Goal: Task Accomplishment & Management: Manage account settings

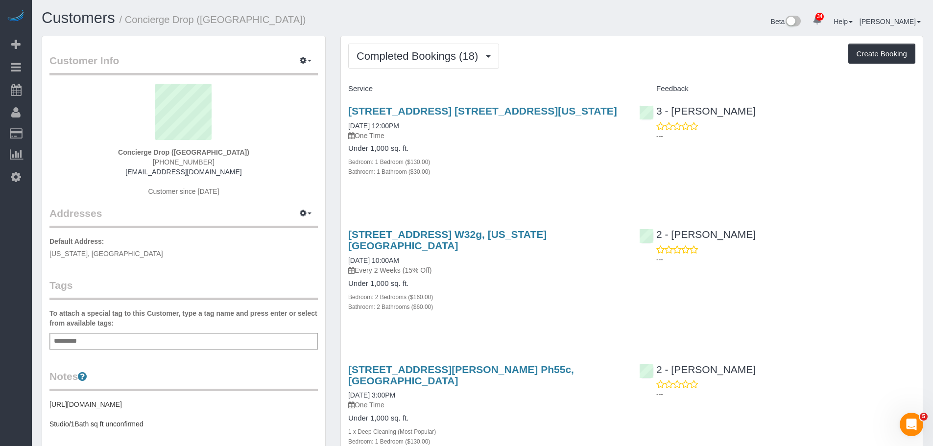
click at [550, 22] on div "Beta 34 Your Notifications You have 0 alerts × You have 1 to charge for 10/03/2…" at bounding box center [706, 23] width 448 height 26
click at [570, 46] on div "Completed Bookings (18) Completed Bookings (18) Upcoming Bookings (88) Cancelle…" at bounding box center [631, 56] width 567 height 25
click at [587, 59] on div "Completed Bookings (18) Completed Bookings (18) Upcoming Bookings (88) Cancelle…" at bounding box center [631, 56] width 567 height 25
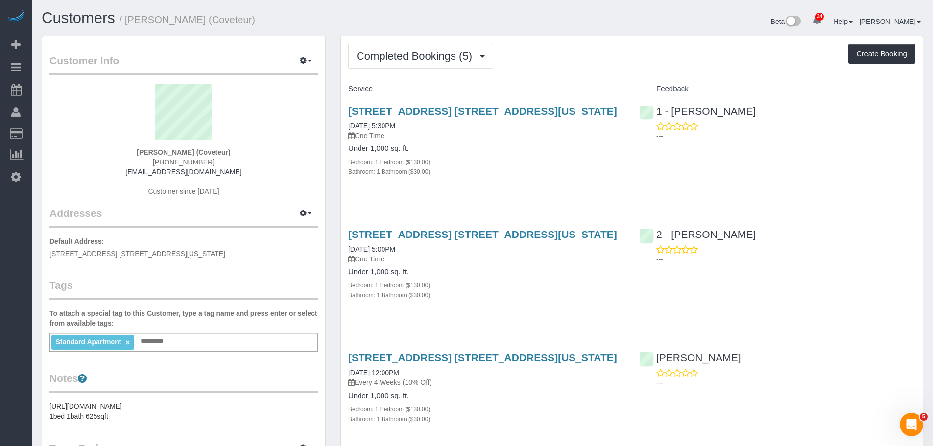
click at [604, 56] on div "Completed Bookings (5) Completed Bookings (5) Upcoming Bookings (1) Cancelled B…" at bounding box center [631, 56] width 567 height 25
drag, startPoint x: 414, startPoint y: 56, endPoint x: 413, endPoint y: 72, distance: 16.2
click at [414, 56] on span "Completed Bookings (5)" at bounding box center [416, 56] width 120 height 12
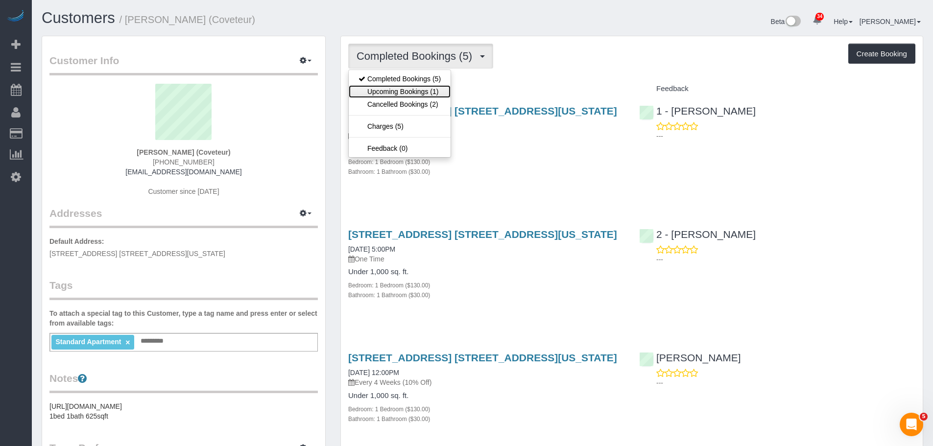
click at [413, 92] on link "Upcoming Bookings (1)" at bounding box center [400, 91] width 102 height 13
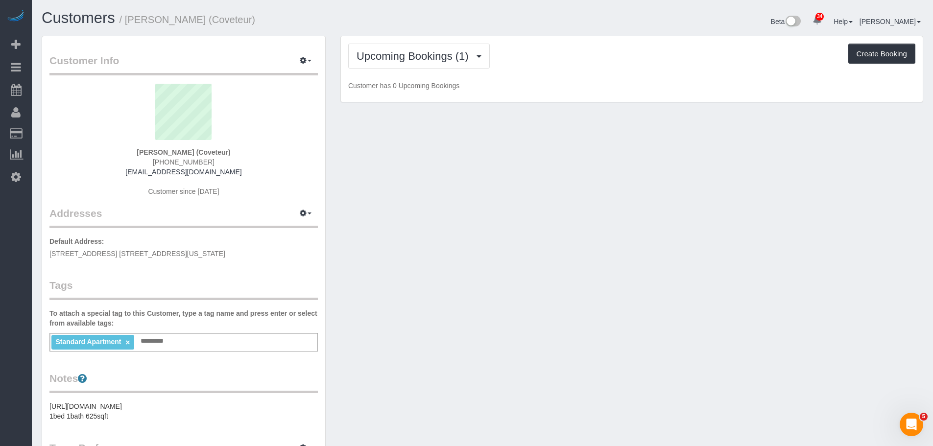
click at [601, 64] on div "Upcoming Bookings (1) Completed Bookings (5) Upcoming Bookings (1) Cancelled Bo…" at bounding box center [631, 56] width 567 height 25
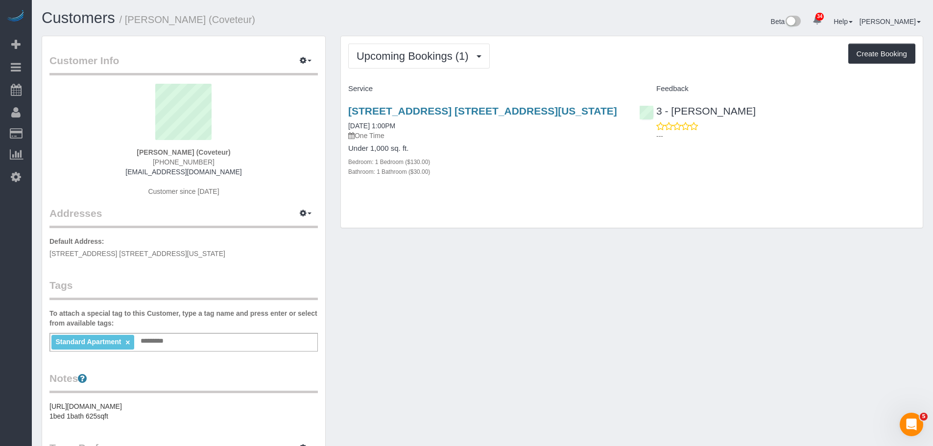
click at [583, 89] on h4 "Service" at bounding box center [486, 89] width 276 height 8
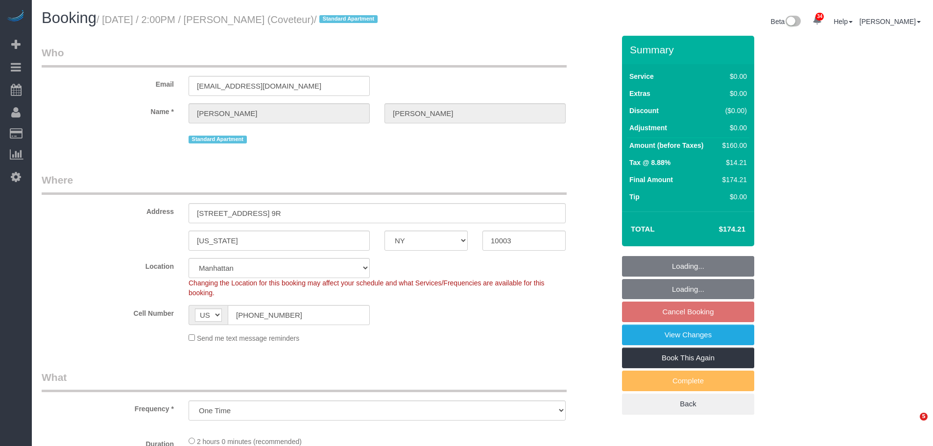
select select "NY"
select select "string:stripe-pm_1QsmyN4VGloSiKo7Hzm0PI0s"
select select "number:61"
select select "number:74"
select select "number:15"
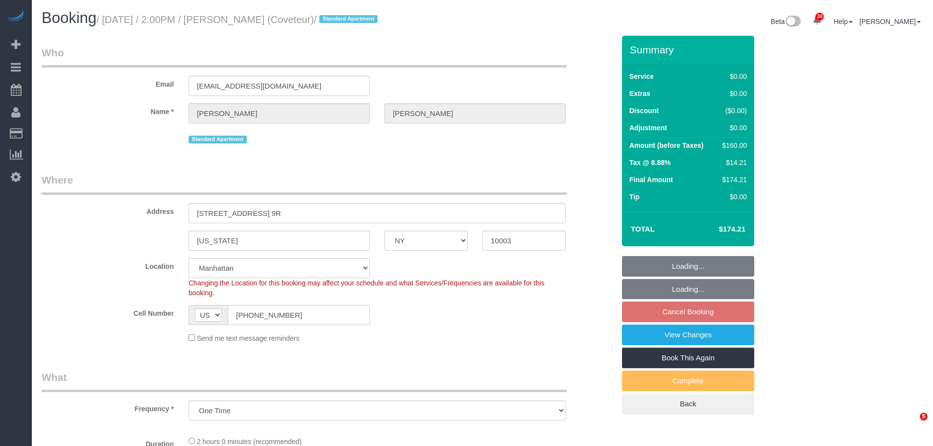
select select "number:6"
select select "1"
select select "spot2"
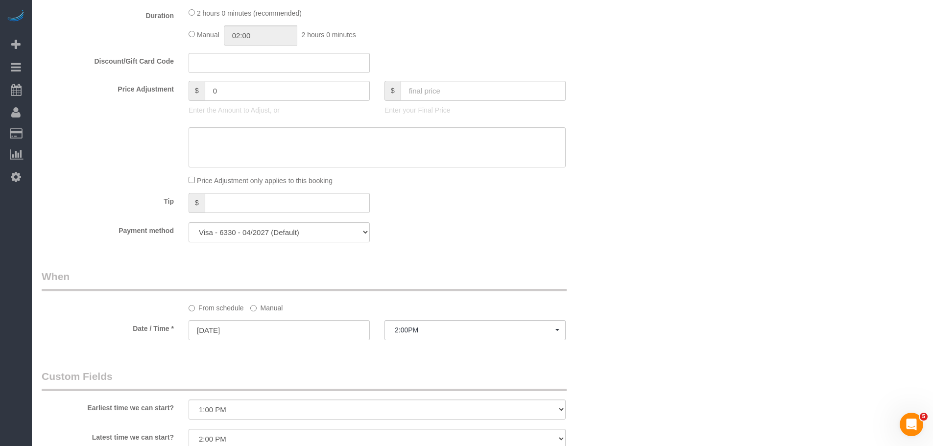
scroll to position [637, 0]
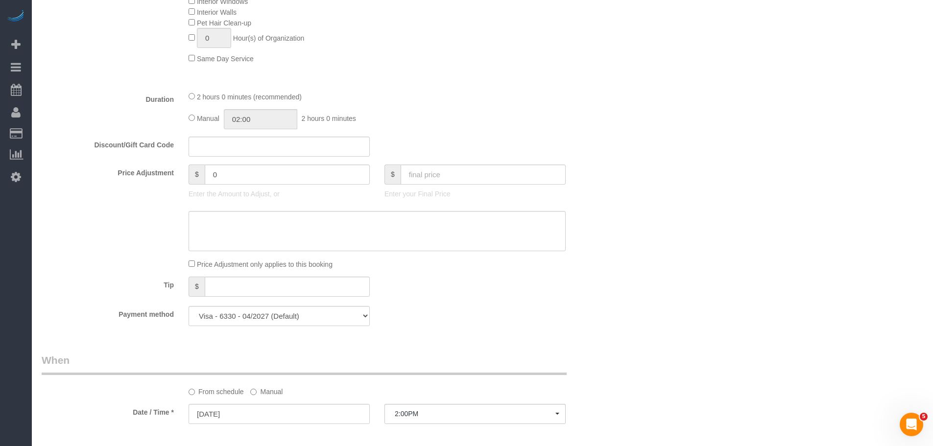
click at [493, 110] on div "Manual 02:00 2 hours 0 minutes" at bounding box center [377, 119] width 377 height 20
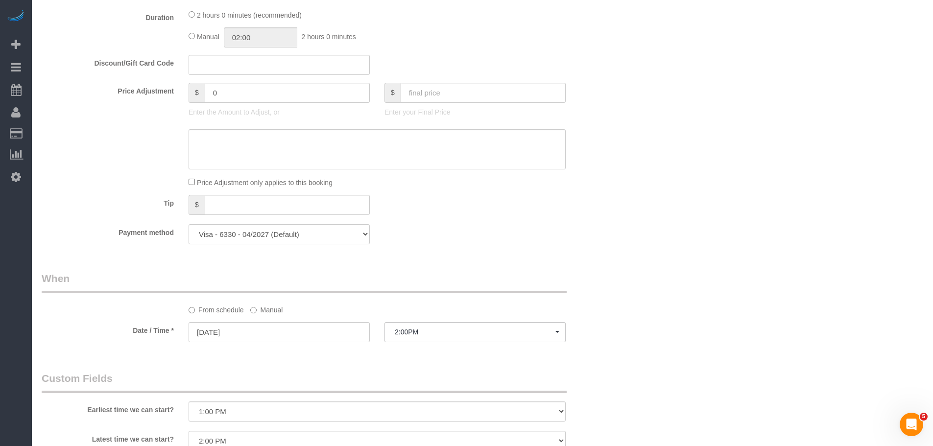
scroll to position [832, 0]
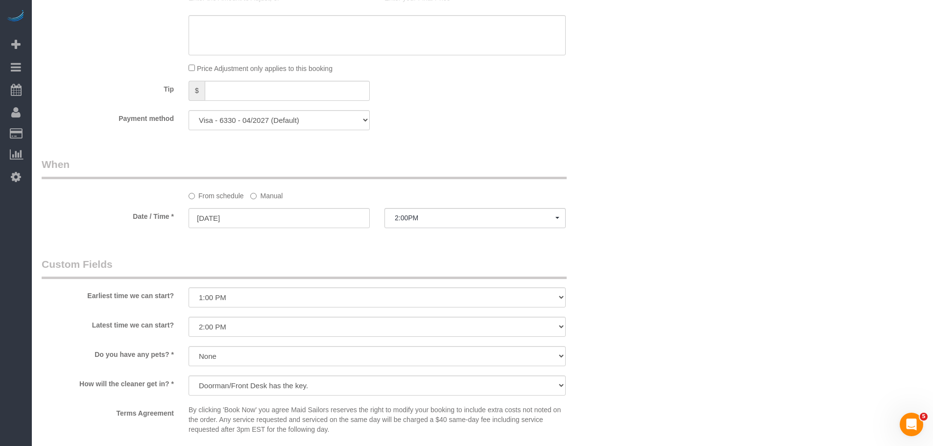
click at [701, 250] on div "Who Email [EMAIL_ADDRESS][DOMAIN_NAME] Name * [PERSON_NAME][GEOGRAPHIC_DATA] St…" at bounding box center [482, 22] width 881 height 1638
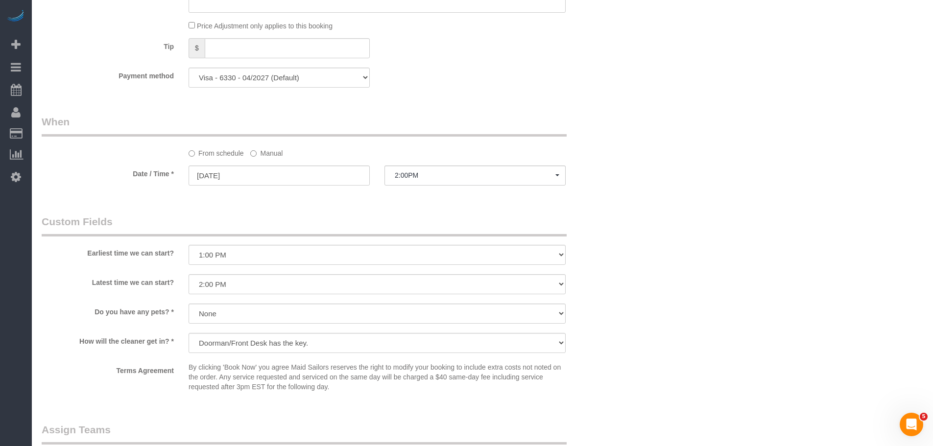
scroll to position [881, 0]
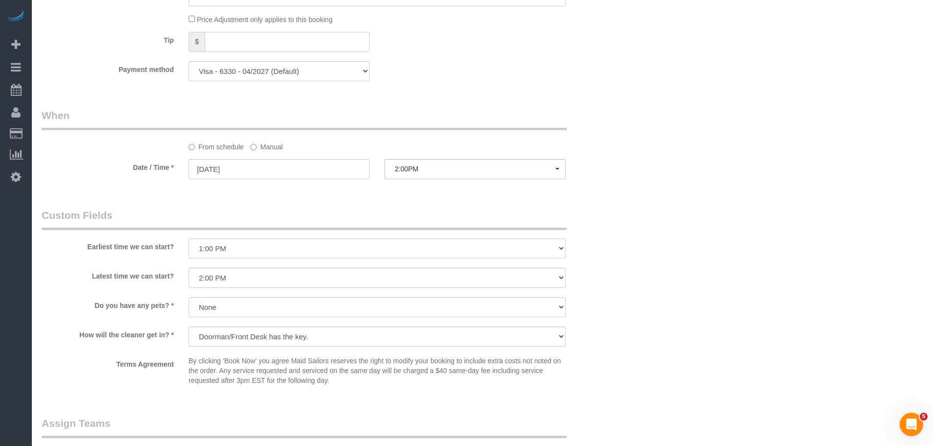
click at [260, 146] on label "Manual" at bounding box center [266, 145] width 32 height 13
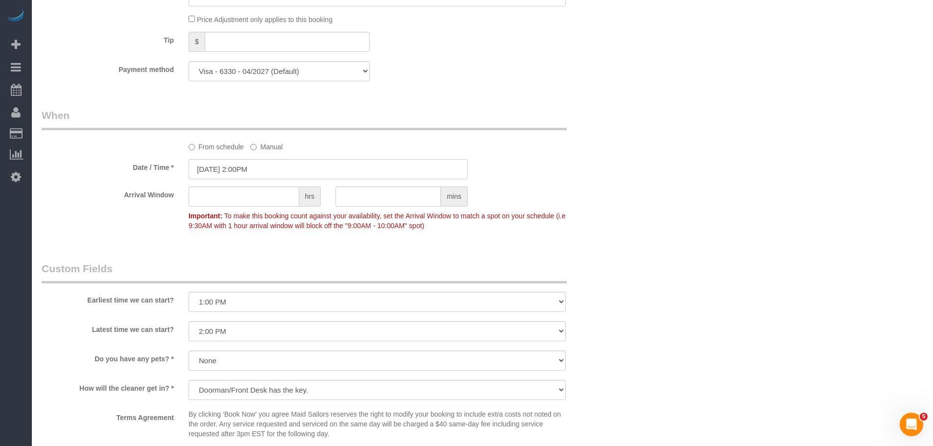
click at [257, 170] on input "[DATE] 2:00PM" at bounding box center [328, 169] width 279 height 20
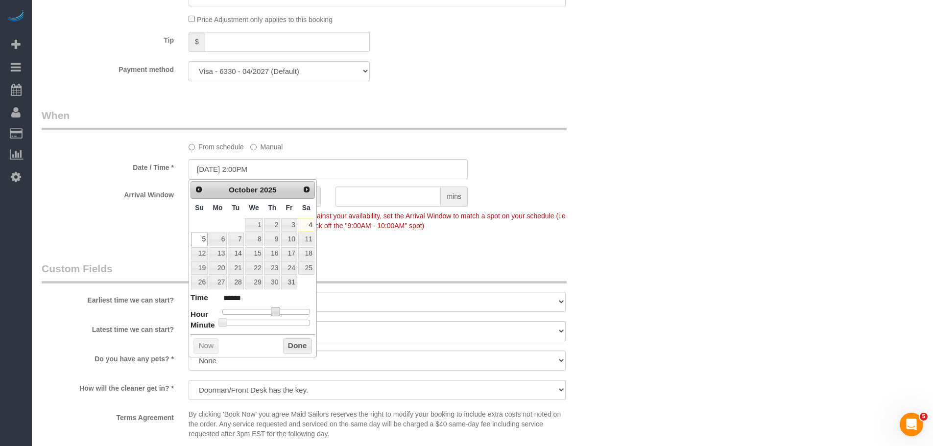
click at [275, 310] on span at bounding box center [275, 311] width 9 height 9
type input "[DATE] 1:00PM"
type input "******"
click at [295, 344] on button "Done" at bounding box center [297, 346] width 29 height 16
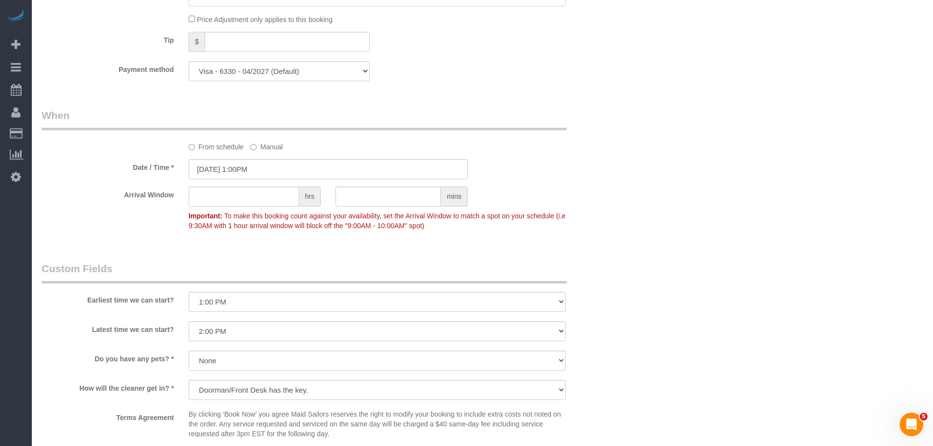
click at [599, 202] on div "Arrival Window hrs mins Important: To make this booking count against your avai…" at bounding box center [328, 211] width 588 height 48
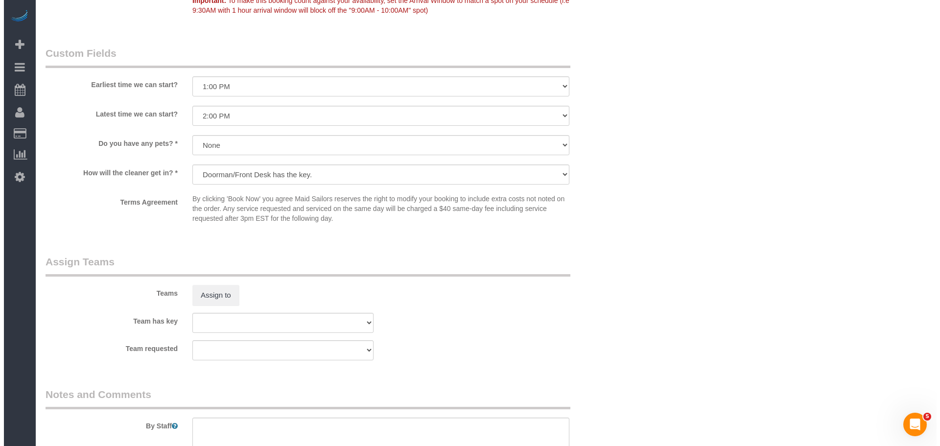
scroll to position [1175, 0]
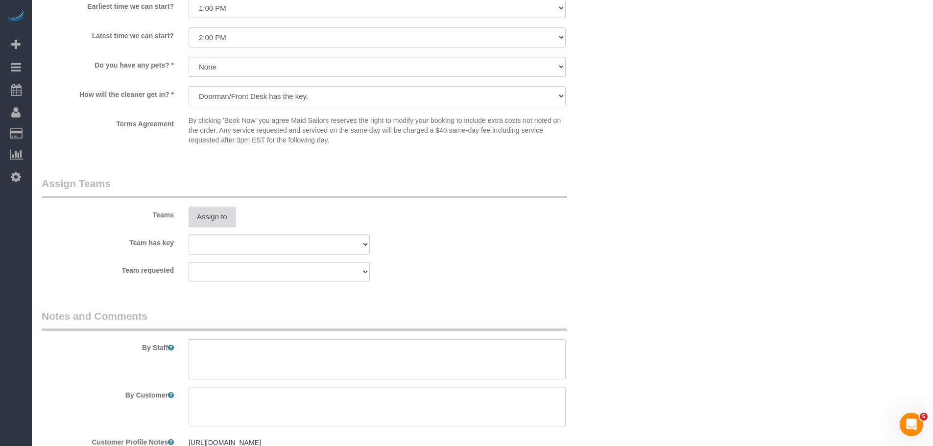
click at [209, 217] on button "Assign to" at bounding box center [212, 217] width 47 height 21
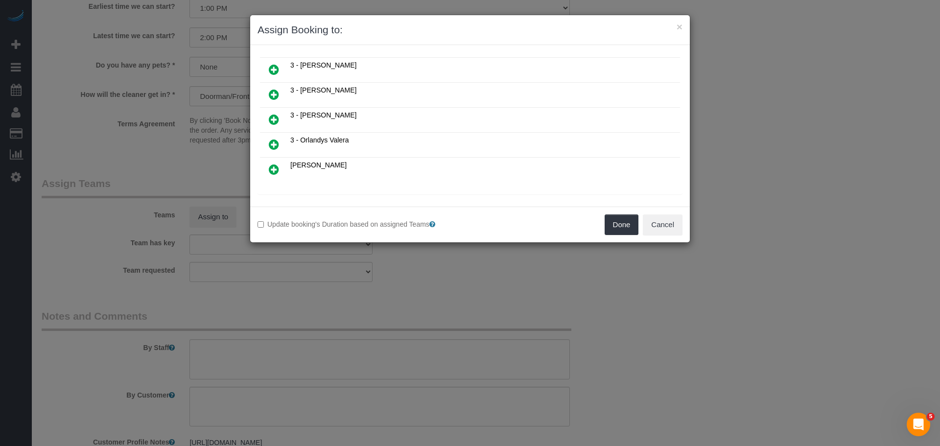
scroll to position [343, 0]
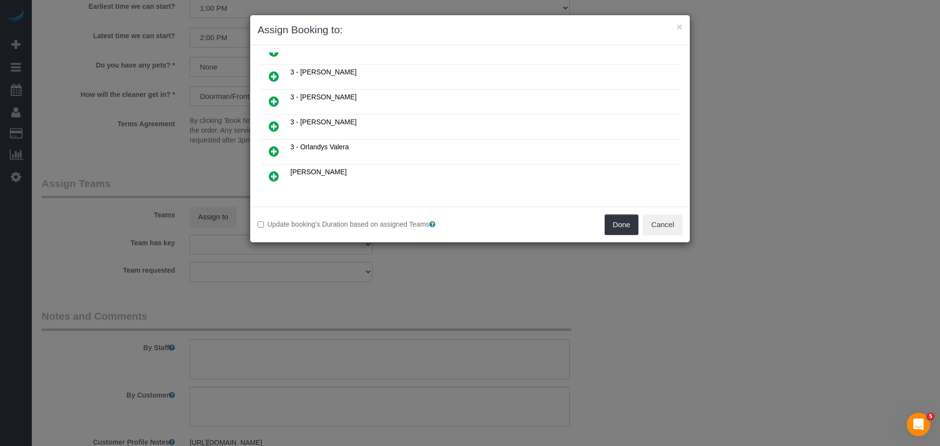
click at [270, 119] on link at bounding box center [273, 127] width 23 height 20
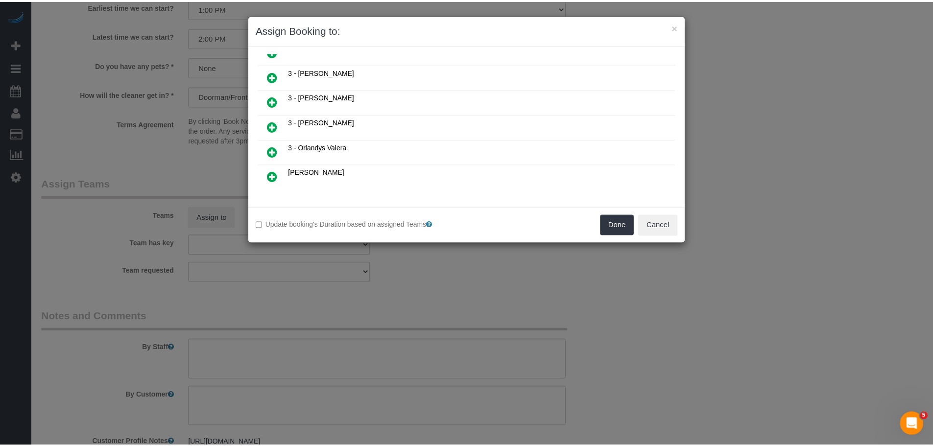
scroll to position [366, 0]
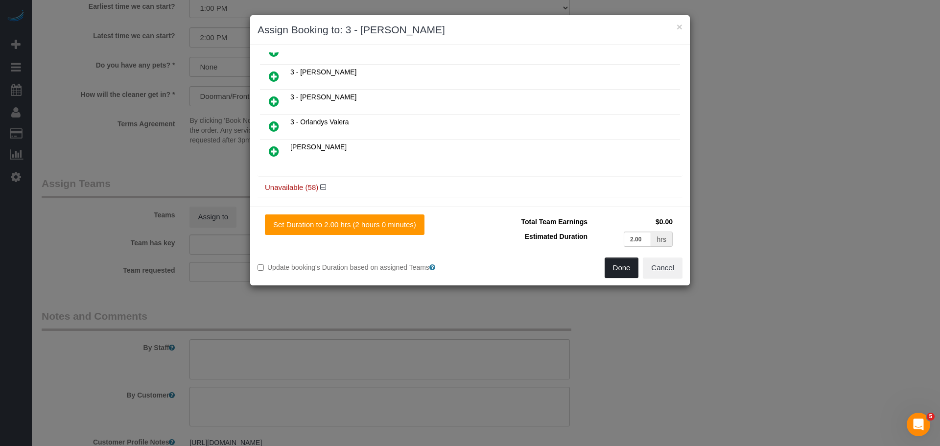
click at [614, 273] on button "Done" at bounding box center [622, 268] width 34 height 21
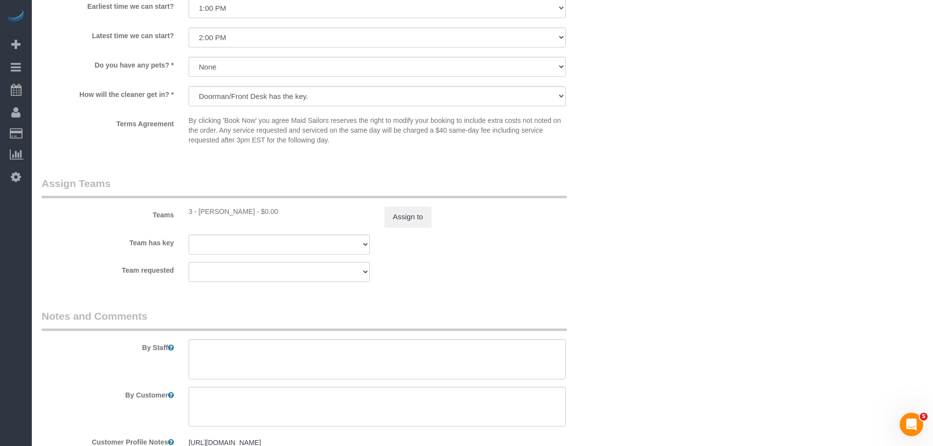
click at [616, 194] on div "Teams 3 - [PERSON_NAME] - $0.00 Assign to" at bounding box center [328, 201] width 588 height 51
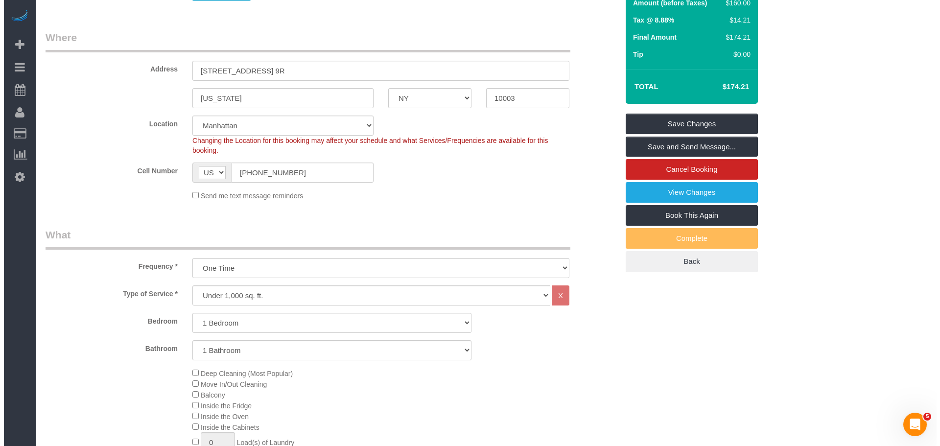
scroll to position [141, 0]
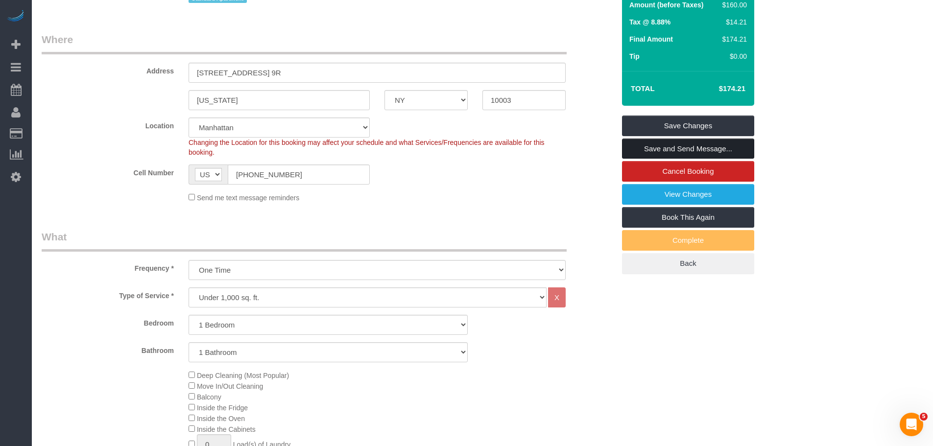
drag, startPoint x: 708, startPoint y: 146, endPoint x: 678, endPoint y: 154, distance: 31.5
click at [708, 145] on link "Save and Send Message..." at bounding box center [688, 149] width 132 height 21
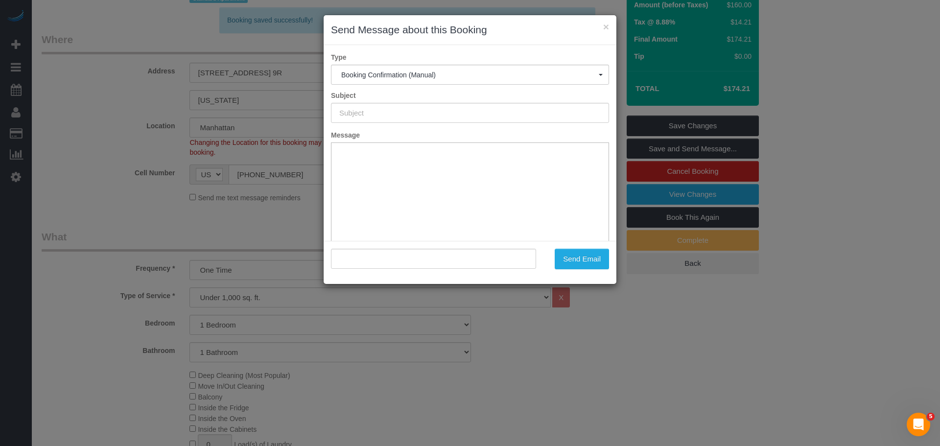
type input "Cleaning Confirmed for [DATE] 1:00pm"
type input ""[PERSON_NAME]" <[EMAIL_ADDRESS][DOMAIN_NAME]>"
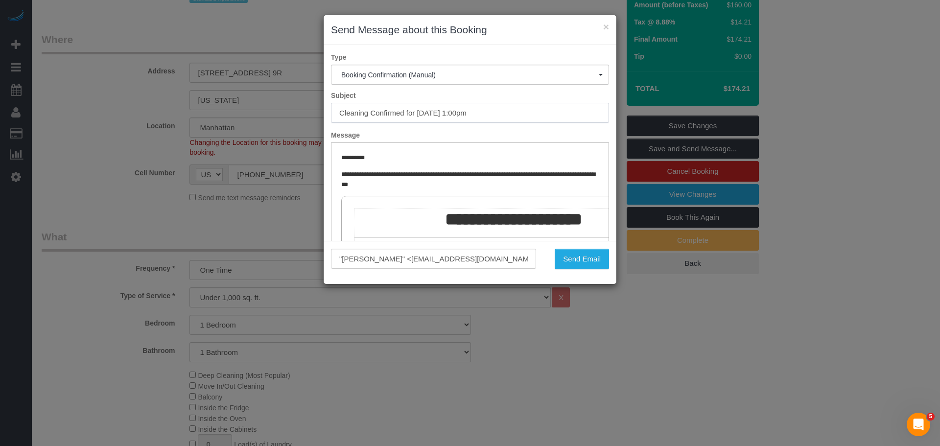
drag, startPoint x: 386, startPoint y: 99, endPoint x: 252, endPoint y: 112, distance: 134.8
click at [211, 106] on div "× Send Message about this Booking Type Booking Confirmation (Manual) Booking Co…" at bounding box center [470, 223] width 940 height 446
click at [584, 256] on button "Send Email" at bounding box center [582, 259] width 54 height 21
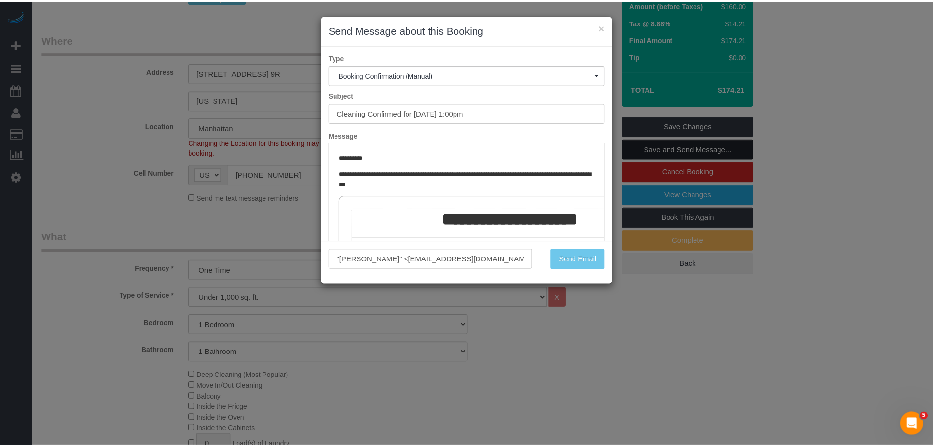
scroll to position [176, 0]
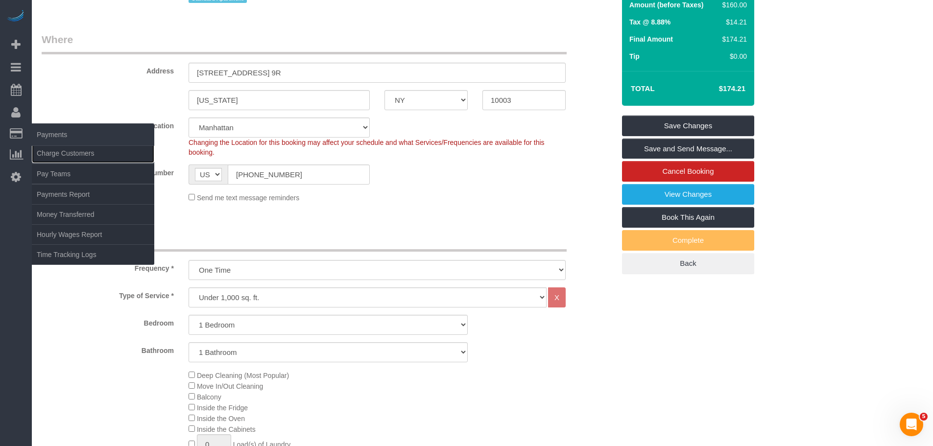
drag, startPoint x: 63, startPoint y: 149, endPoint x: 105, endPoint y: 144, distance: 42.5
click at [63, 149] on link "Charge Customers" at bounding box center [93, 153] width 122 height 20
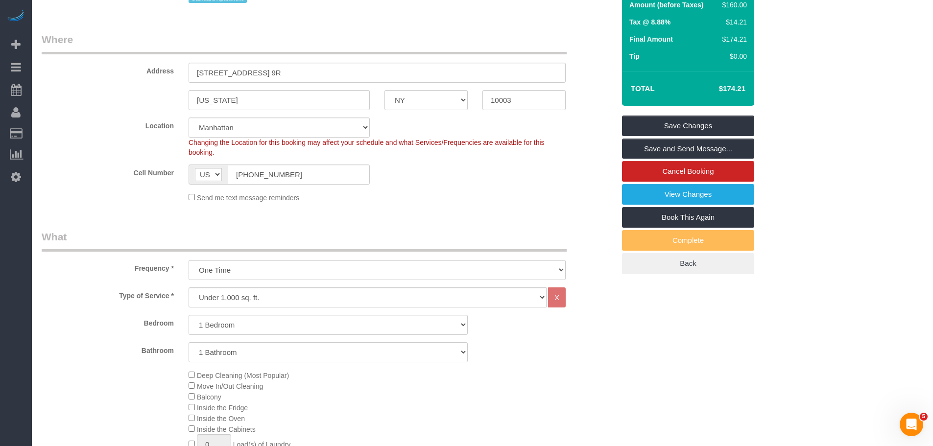
select select
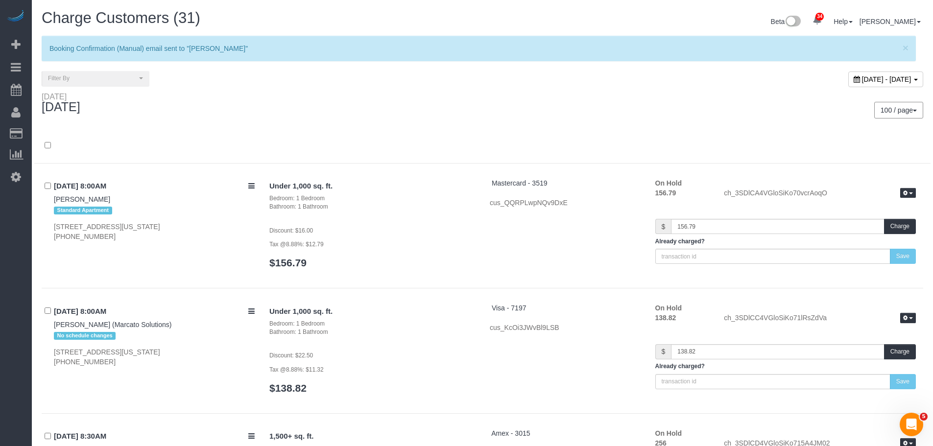
click at [302, 126] on div "[DATE] 100 / page 10 / page 20 / page 30 / page 40 / page 50 / page 100 / page" at bounding box center [482, 110] width 896 height 36
click at [862, 79] on span "[DATE] - [DATE]" at bounding box center [886, 79] width 49 height 8
type input "**********"
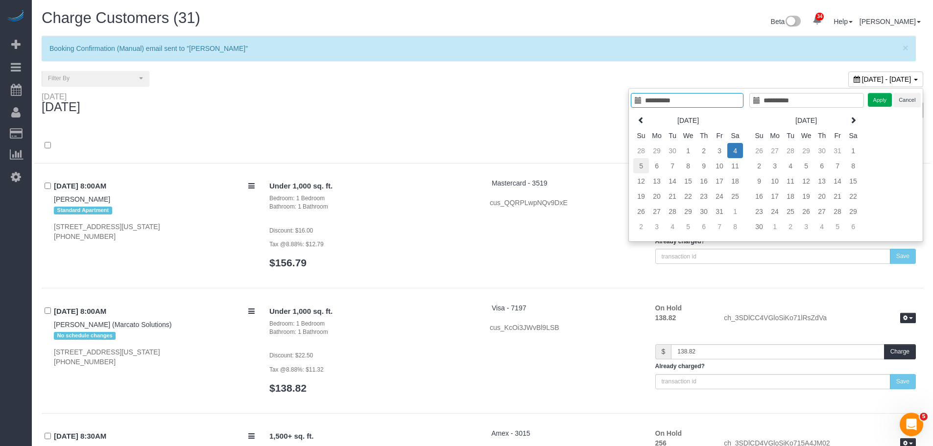
type input "**********"
click at [637, 165] on td "5" at bounding box center [641, 165] width 16 height 15
type input "**********"
click at [637, 165] on td "5" at bounding box center [641, 165] width 16 height 15
type input "**********"
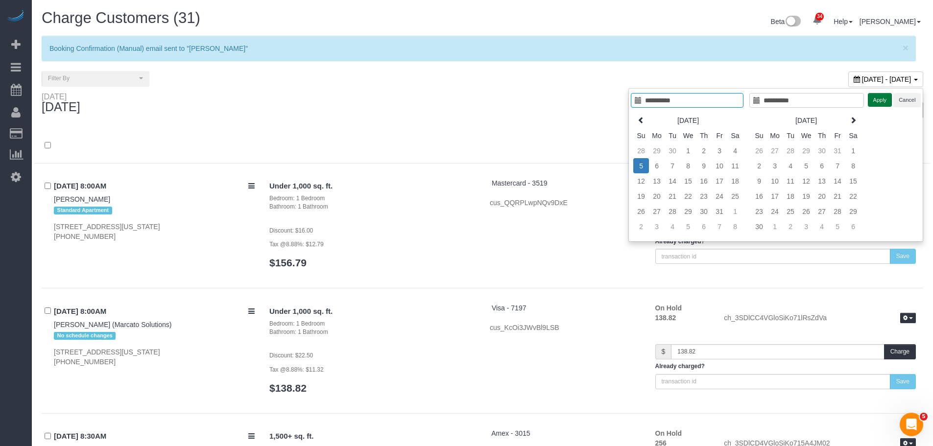
click at [874, 101] on button "Apply" at bounding box center [880, 100] width 24 height 14
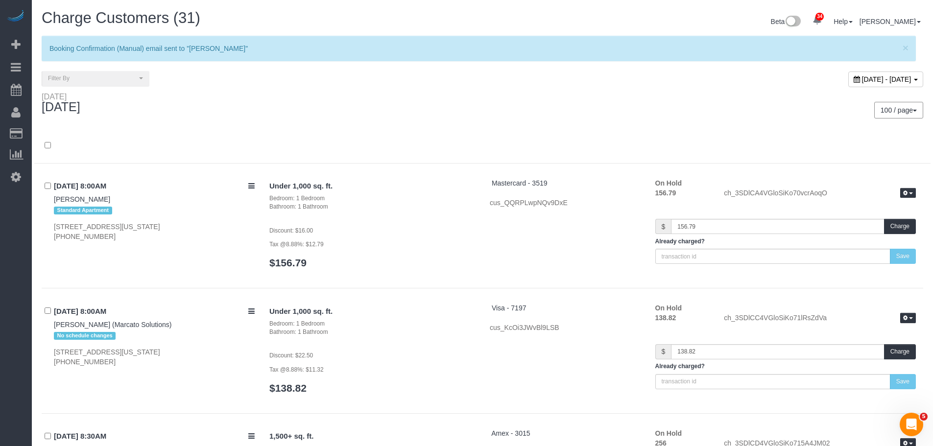
click at [478, 113] on div "[DATE]" at bounding box center [258, 105] width 448 height 26
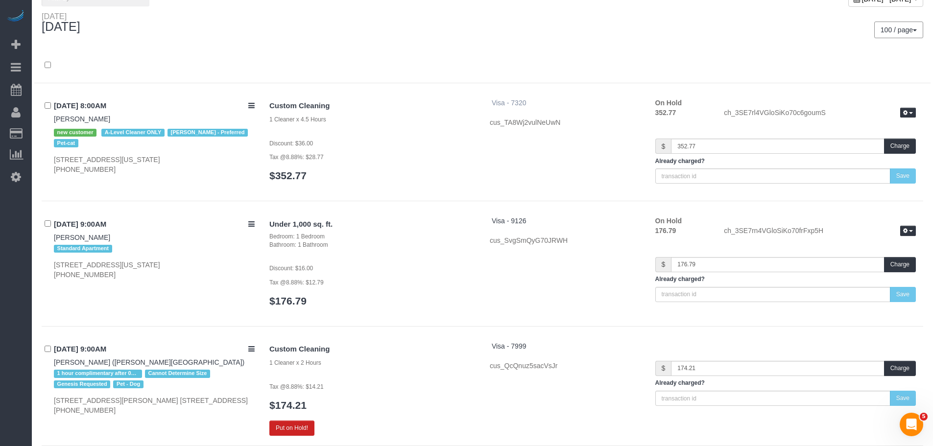
scroll to position [294, 0]
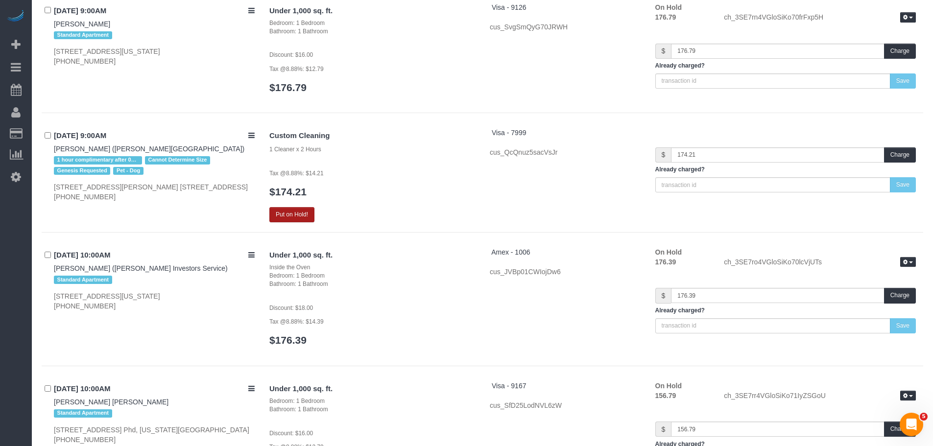
click at [286, 212] on button "Put on Hold!" at bounding box center [291, 214] width 45 height 15
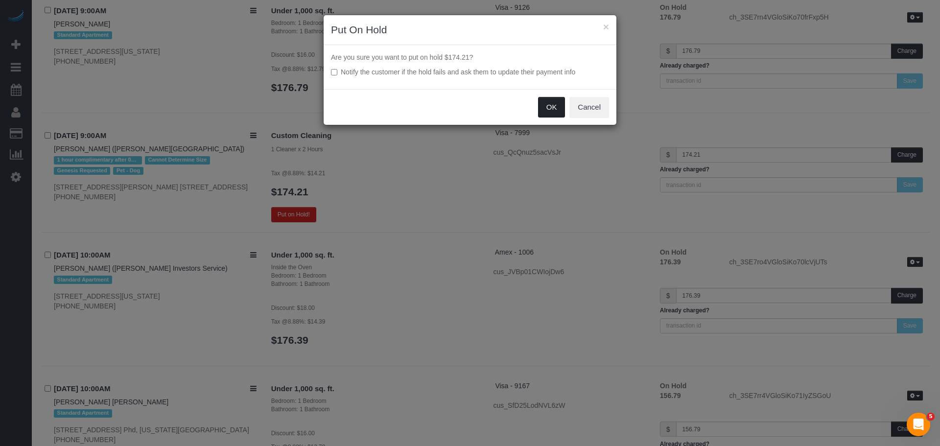
click at [547, 106] on button "OK" at bounding box center [551, 107] width 27 height 21
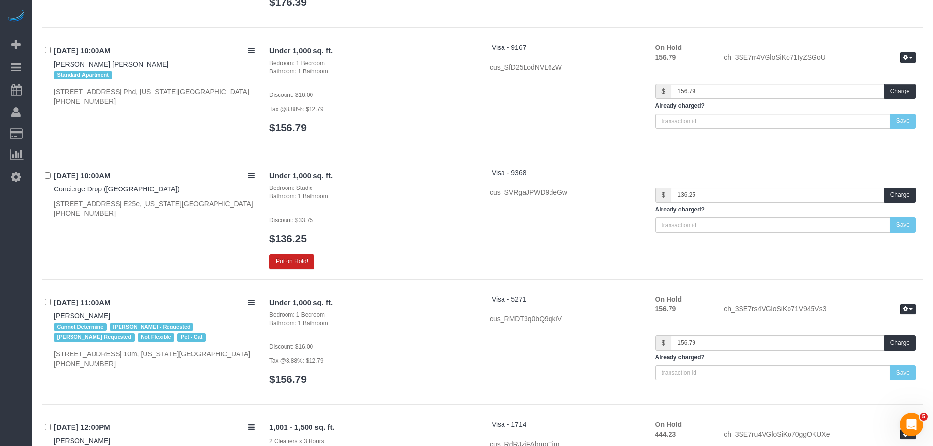
scroll to position [601, 0]
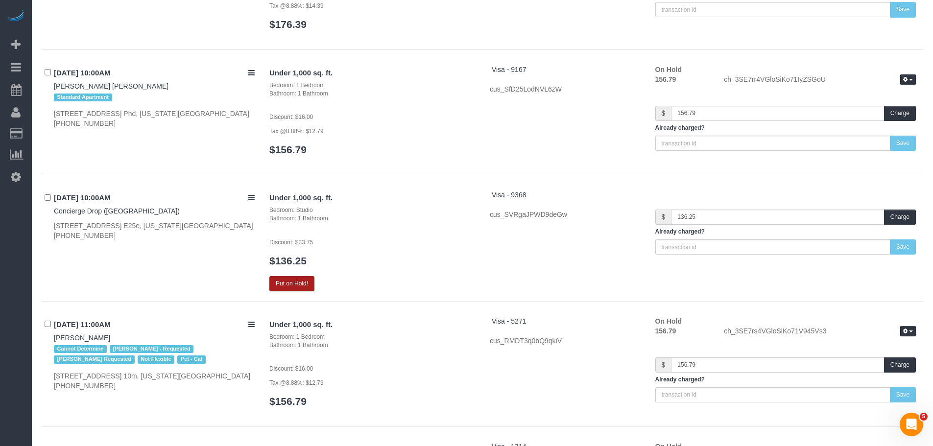
click at [281, 287] on button "Put on Hold!" at bounding box center [291, 283] width 45 height 15
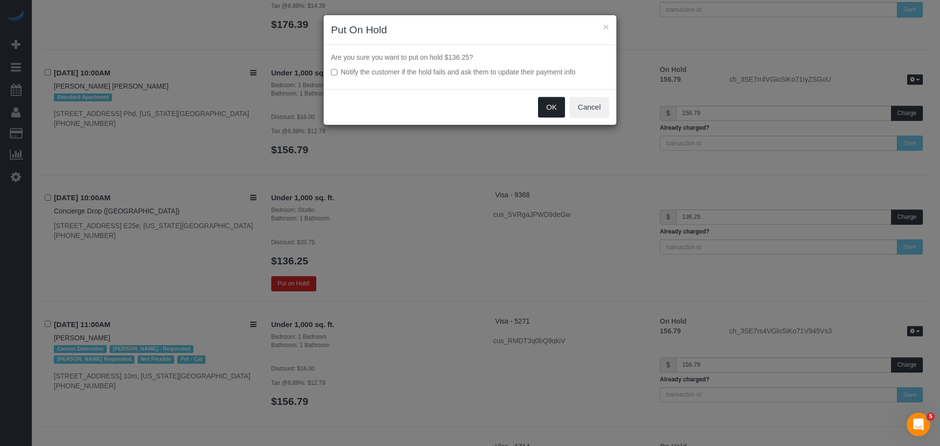
click at [543, 105] on button "OK" at bounding box center [551, 107] width 27 height 21
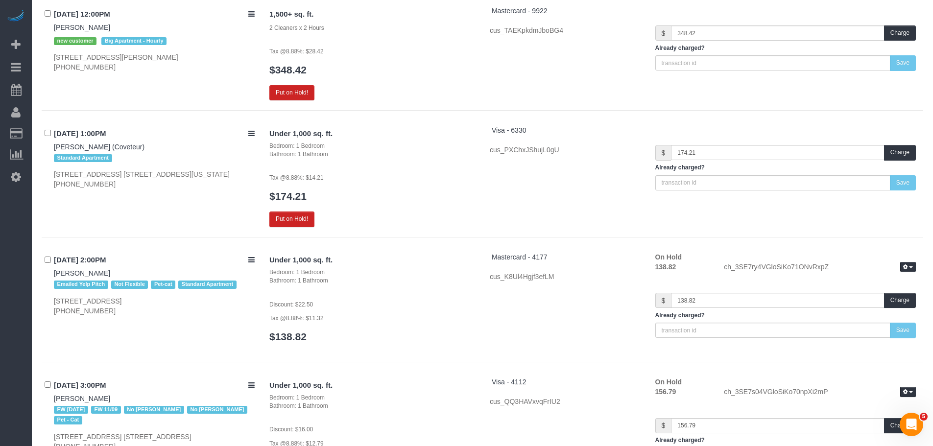
scroll to position [1105, 0]
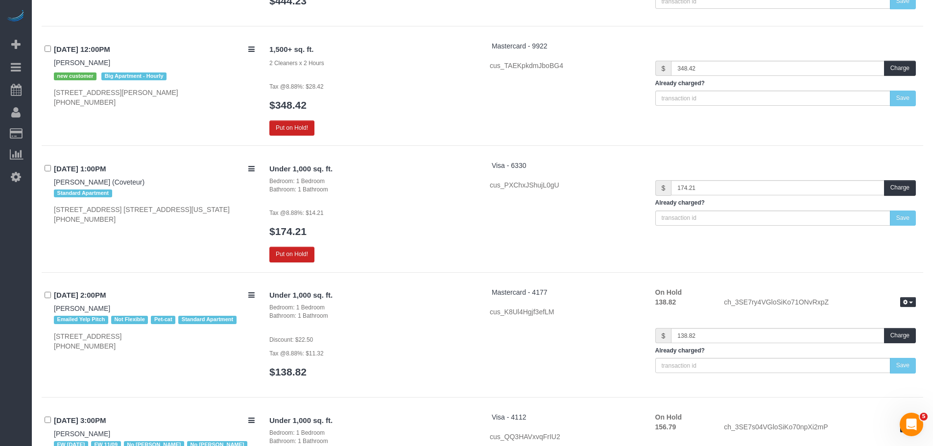
click at [296, 119] on div "1,500+ sq. ft. 2 Cleaners x 2 Hours Tax @8.88%: $28.42 $348.42 Put on Hold!" at bounding box center [372, 88] width 220 height 94
click at [281, 128] on button "Put on Hold!" at bounding box center [291, 127] width 45 height 15
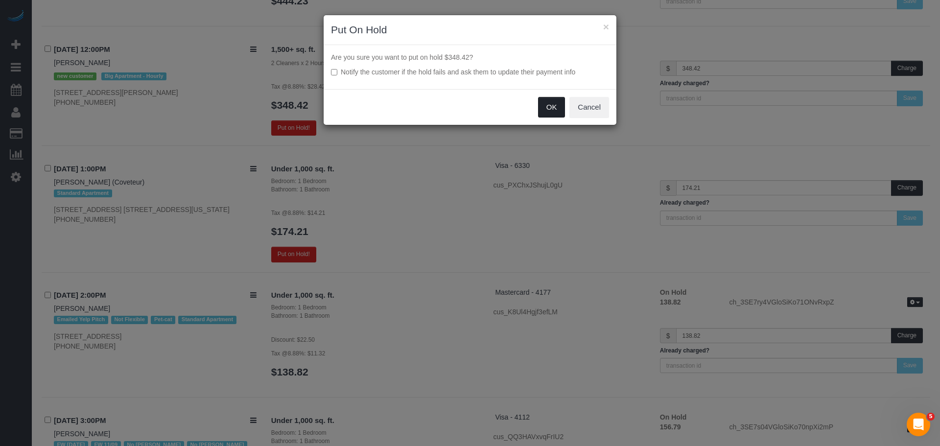
click at [545, 110] on button "OK" at bounding box center [551, 107] width 27 height 21
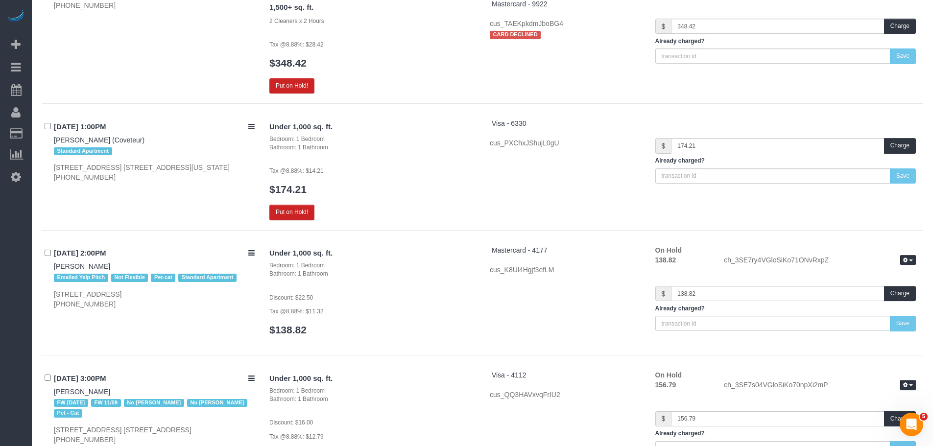
scroll to position [1203, 0]
click at [288, 209] on button "Put on Hold!" at bounding box center [291, 211] width 45 height 15
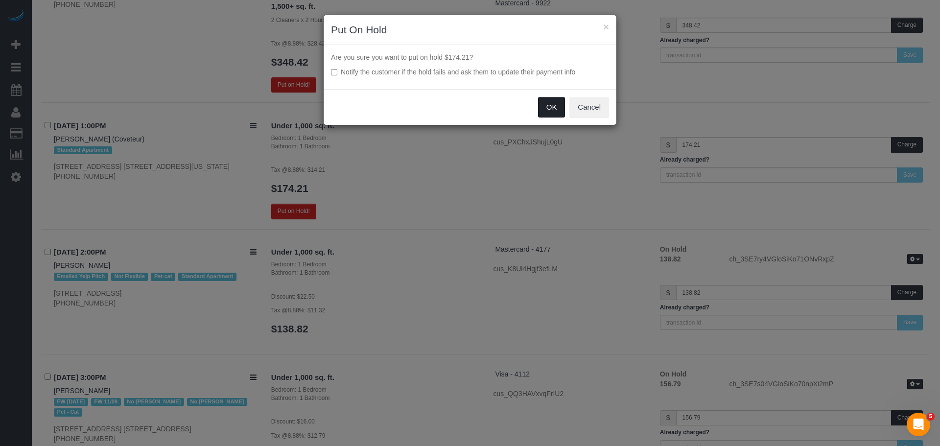
click at [552, 110] on button "OK" at bounding box center [551, 107] width 27 height 21
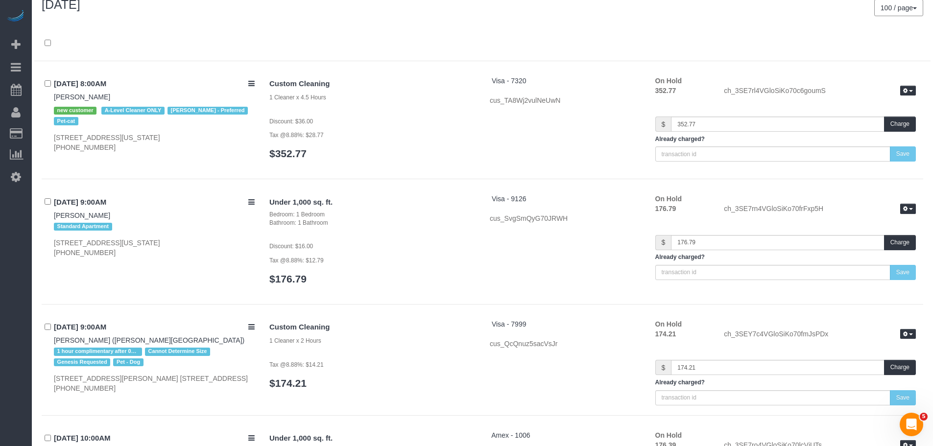
scroll to position [0, 0]
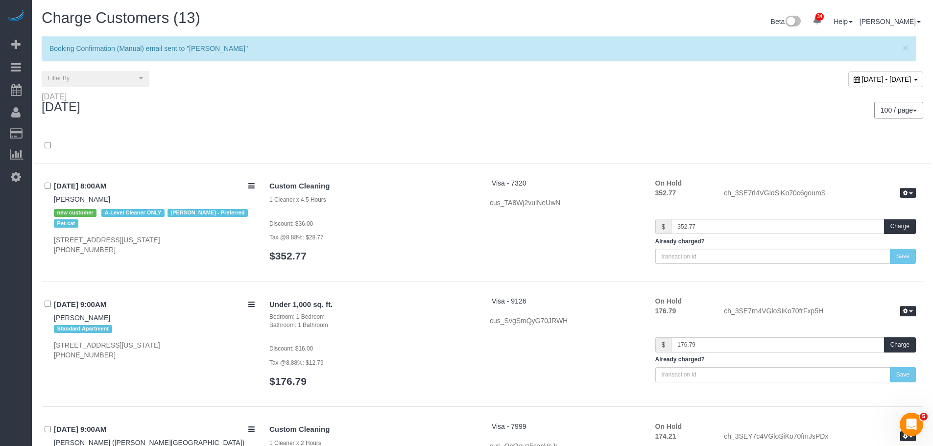
click at [392, 113] on div "[DATE]" at bounding box center [258, 105] width 448 height 26
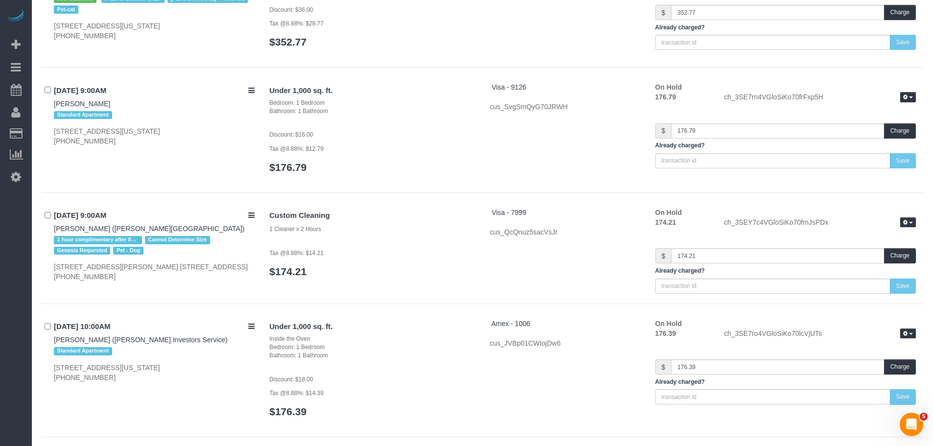
scroll to position [98, 0]
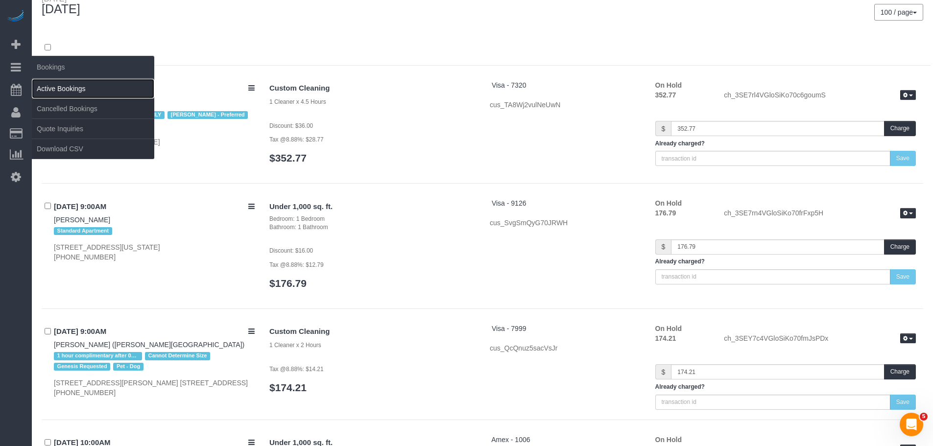
click at [77, 97] on link "Active Bookings" at bounding box center [93, 89] width 122 height 20
click at [85, 92] on link "Active Bookings" at bounding box center [93, 89] width 122 height 20
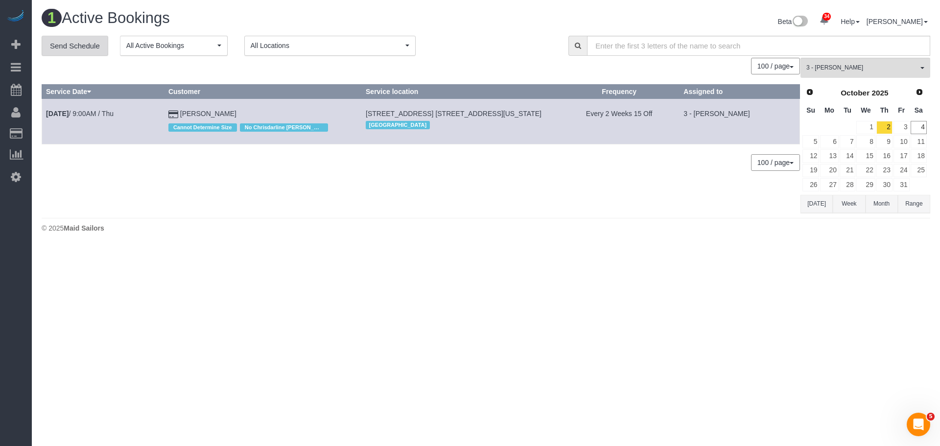
click at [75, 48] on link "Send Schedule" at bounding box center [75, 46] width 67 height 21
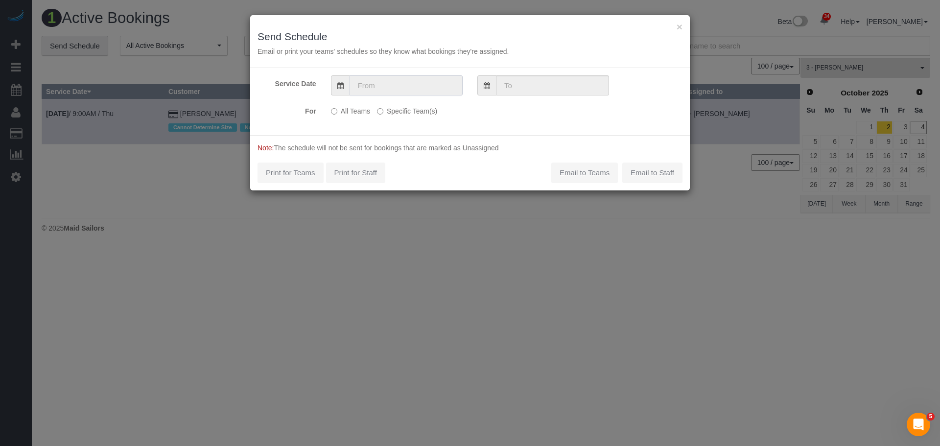
click at [370, 84] on input "text" at bounding box center [406, 85] width 113 height 20
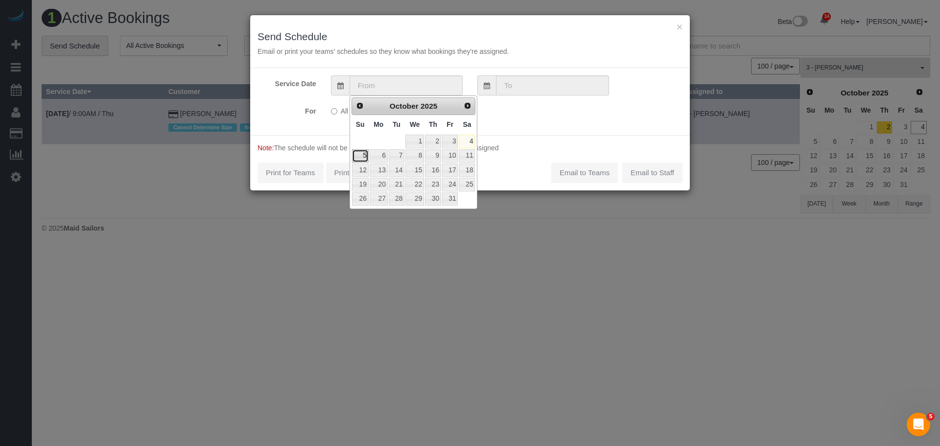
click at [360, 156] on link "5" at bounding box center [360, 155] width 17 height 13
type input "[DATE]"
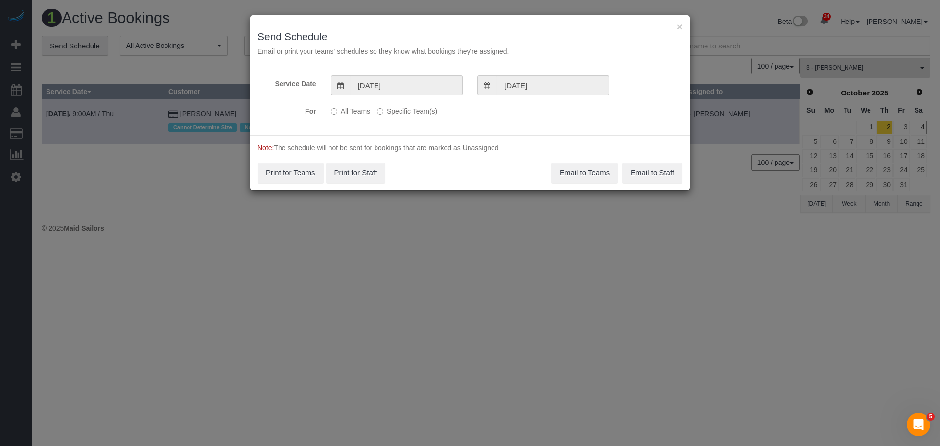
click at [398, 108] on label "Specific Team(s)" at bounding box center [407, 109] width 60 height 13
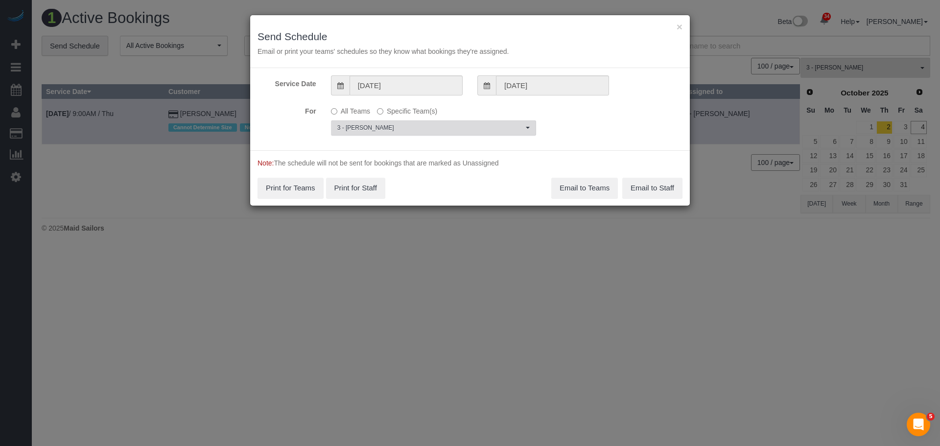
click at [433, 125] on span "3 - [PERSON_NAME]" at bounding box center [430, 128] width 186 height 8
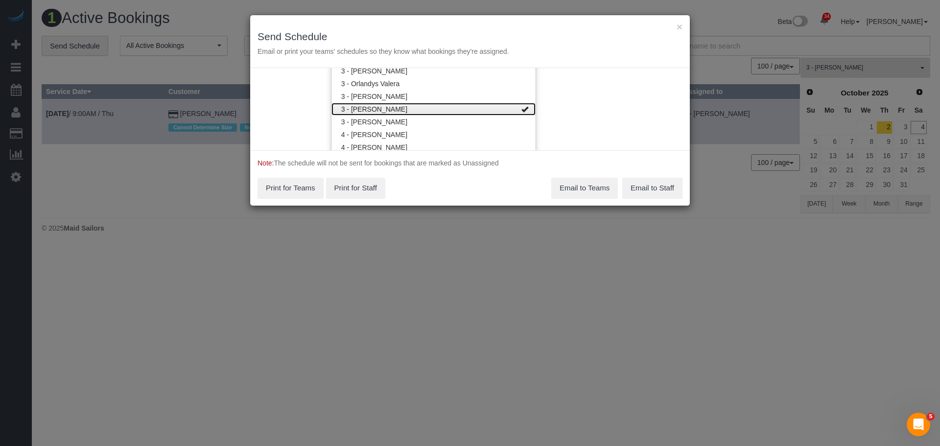
click at [464, 107] on link "3 - [PERSON_NAME]" at bounding box center [433, 109] width 204 height 13
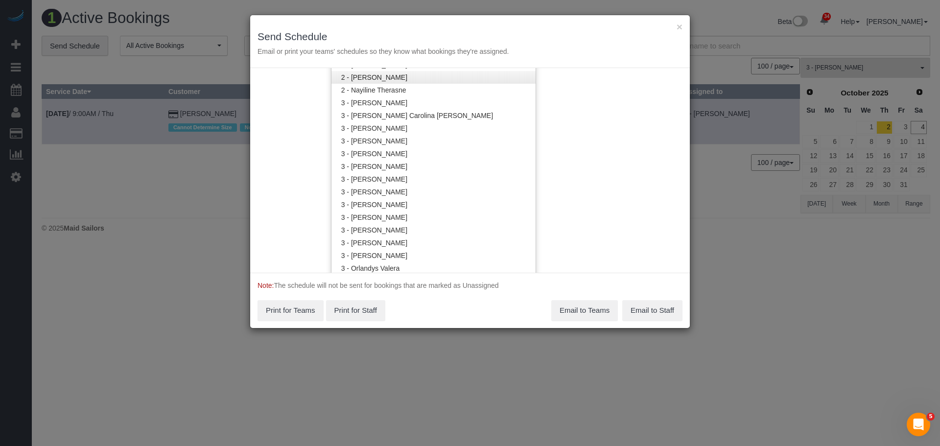
scroll to position [771, 0]
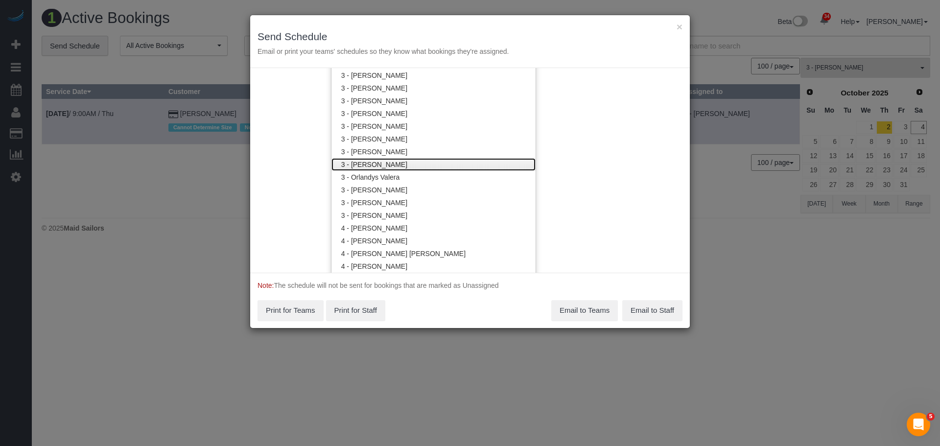
click at [445, 161] on link "3 - [PERSON_NAME]" at bounding box center [433, 164] width 204 height 13
click at [562, 147] on div "Service Date [DATE] [DATE] For All Teams Specific Team(s) 3 - [PERSON_NAME] Cho…" at bounding box center [470, 170] width 440 height 205
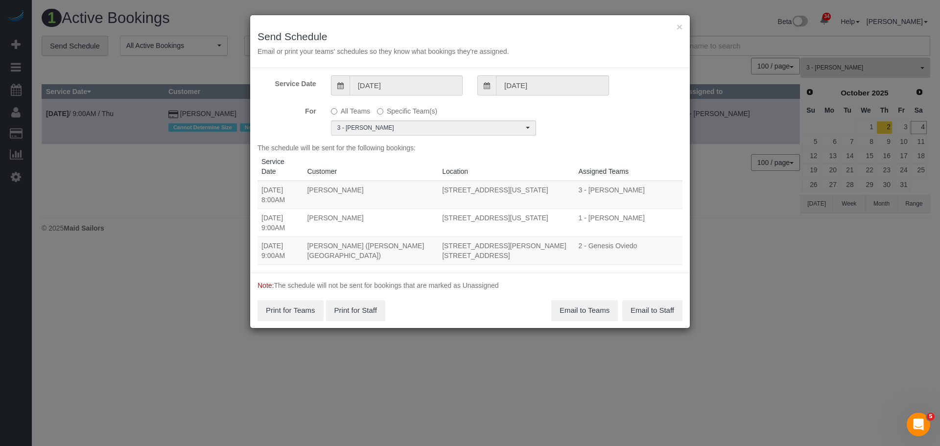
scroll to position [0, 0]
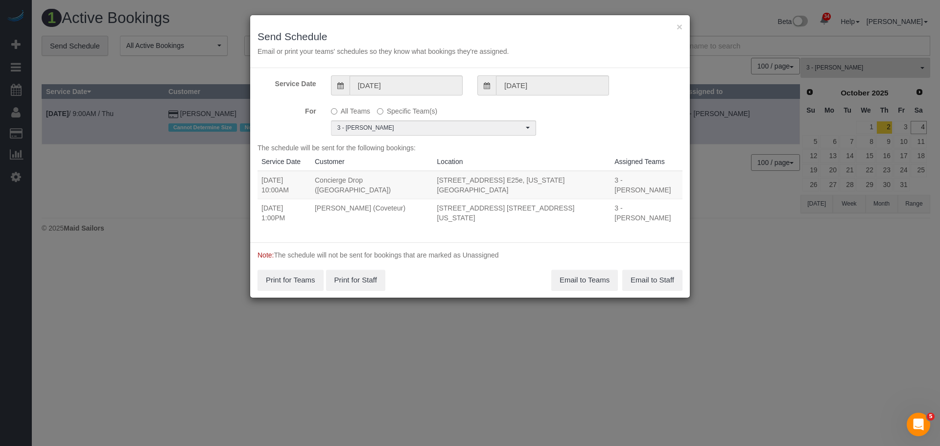
drag, startPoint x: 259, startPoint y: 179, endPoint x: 603, endPoint y: 202, distance: 344.0
click at [603, 202] on tbody "[DATE] 10:00AM Concierge Drop ([GEOGRAPHIC_DATA]) [STREET_ADDRESS] E25e, [US_ST…" at bounding box center [470, 199] width 425 height 56
copy tbody "[DATE] 10:00AM Concierge Drop ([GEOGRAPHIC_DATA]) [STREET_ADDRESS] E25e, [US_ST…"
click at [582, 270] on button "Email to Teams" at bounding box center [584, 280] width 67 height 21
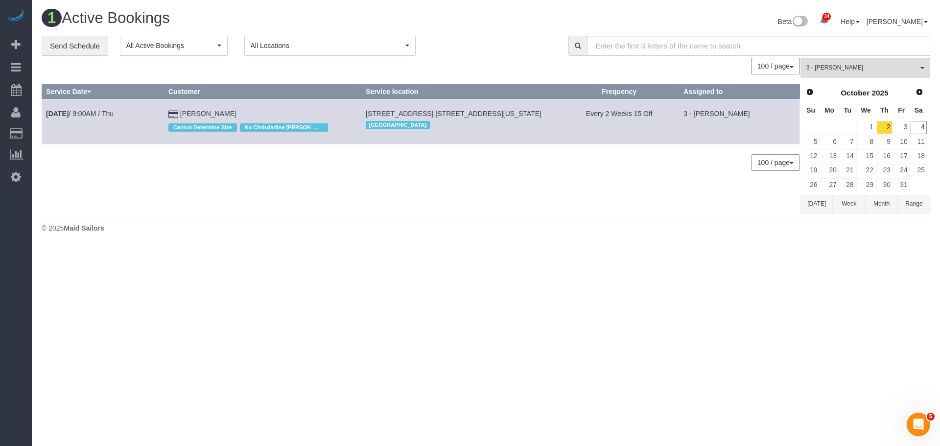
click at [580, 232] on div "© 2025 Maid Sailors" at bounding box center [486, 228] width 889 height 10
click at [561, 271] on body "34 Beta Your Notifications You have 0 alerts × You have 1 to charge for [DATE] …" at bounding box center [470, 223] width 940 height 446
click at [307, 335] on body "34 Beta Your Notifications You have 0 alerts × You have 1 to charge for [DATE] …" at bounding box center [470, 223] width 940 height 446
click at [665, 272] on body "34 Beta Your Notifications You have 0 alerts × You have 1 to charge for [DATE] …" at bounding box center [470, 223] width 940 height 446
drag, startPoint x: 487, startPoint y: 242, endPoint x: 459, endPoint y: 173, distance: 74.5
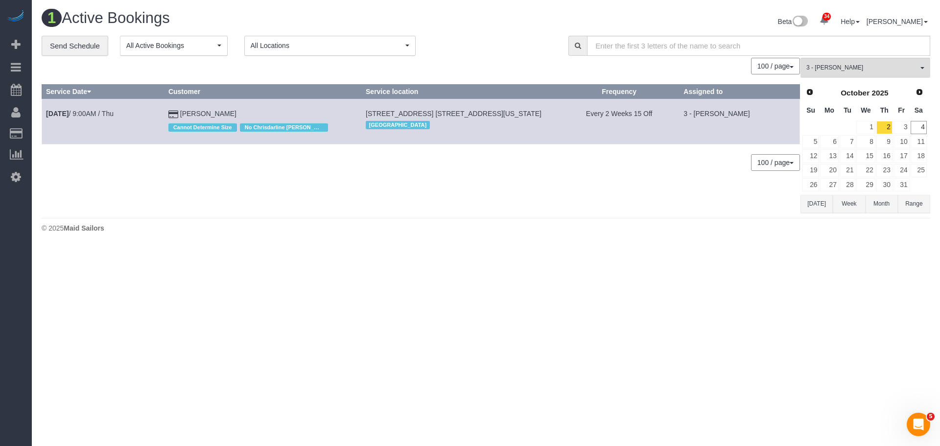
click at [489, 242] on div "1 Active Bookings Beta 34 Your Notifications You have 0 alerts × You have 1 to …" at bounding box center [486, 123] width 908 height 247
